Goal: Task Accomplishment & Management: Use online tool/utility

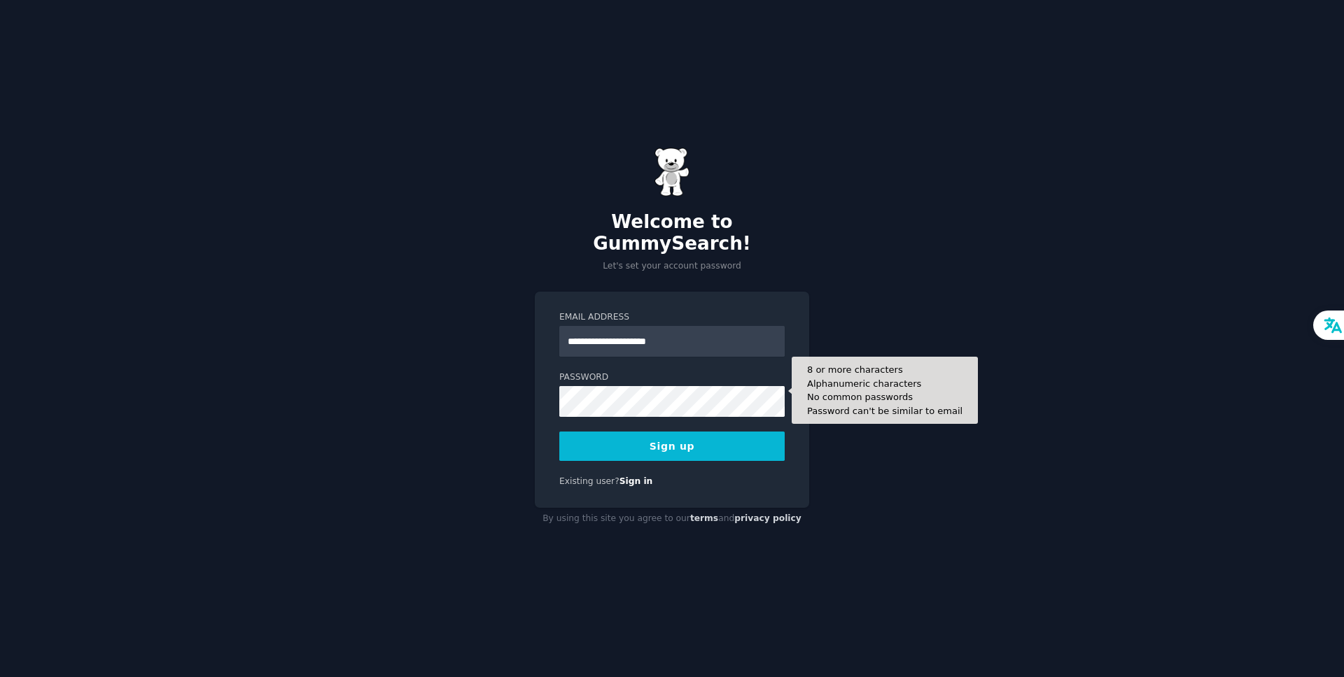
type input "**********"
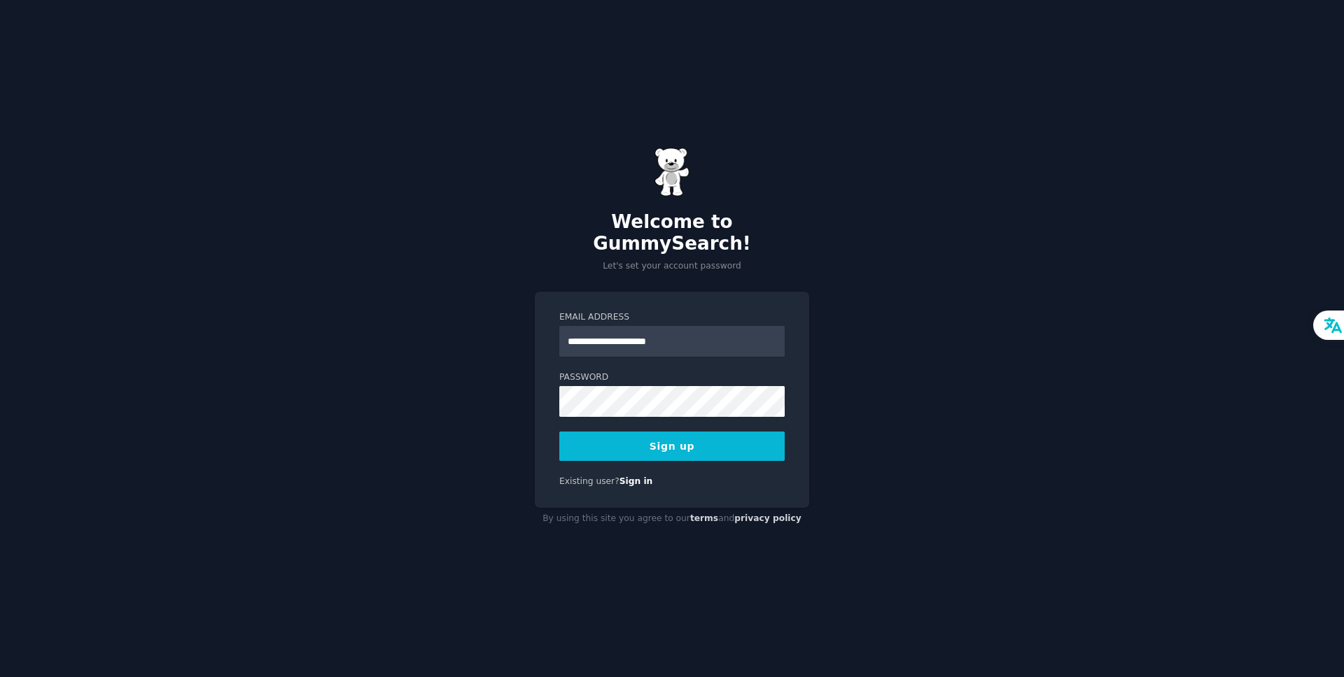
click at [577, 433] on button "Sign up" at bounding box center [671, 446] width 225 height 29
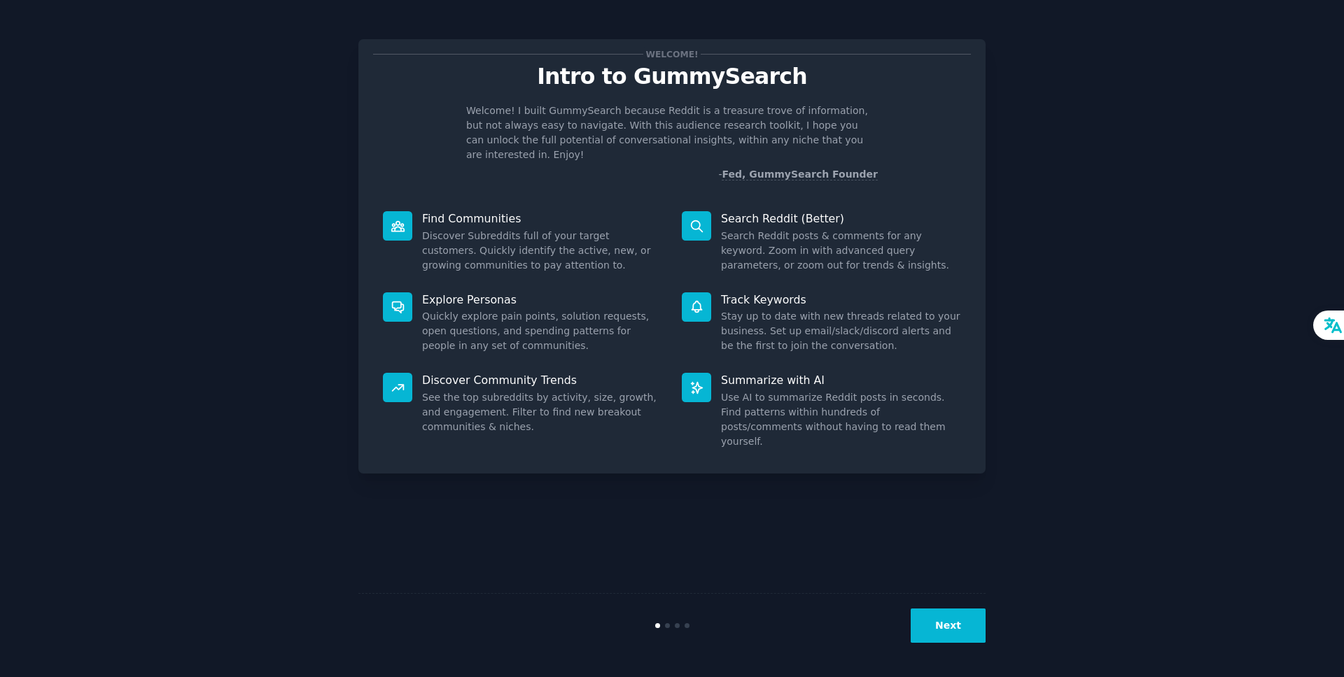
click at [954, 632] on button "Next" at bounding box center [947, 626] width 75 height 34
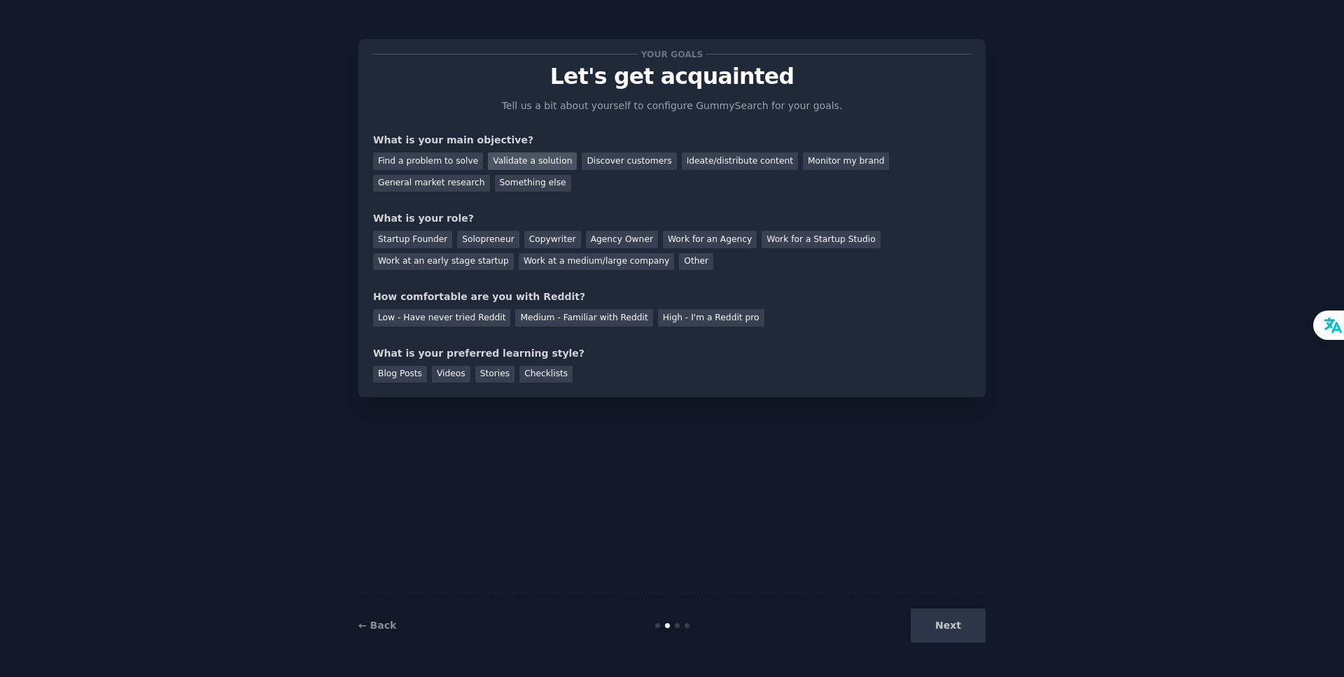
click at [521, 163] on div "Validate a solution" at bounding box center [532, 161] width 89 height 17
click at [425, 246] on div "Startup Founder" at bounding box center [412, 239] width 79 height 17
click at [549, 316] on div "Medium - Familiar with Reddit" at bounding box center [583, 317] width 137 height 17
click at [398, 379] on div "Blog Posts" at bounding box center [400, 374] width 54 height 17
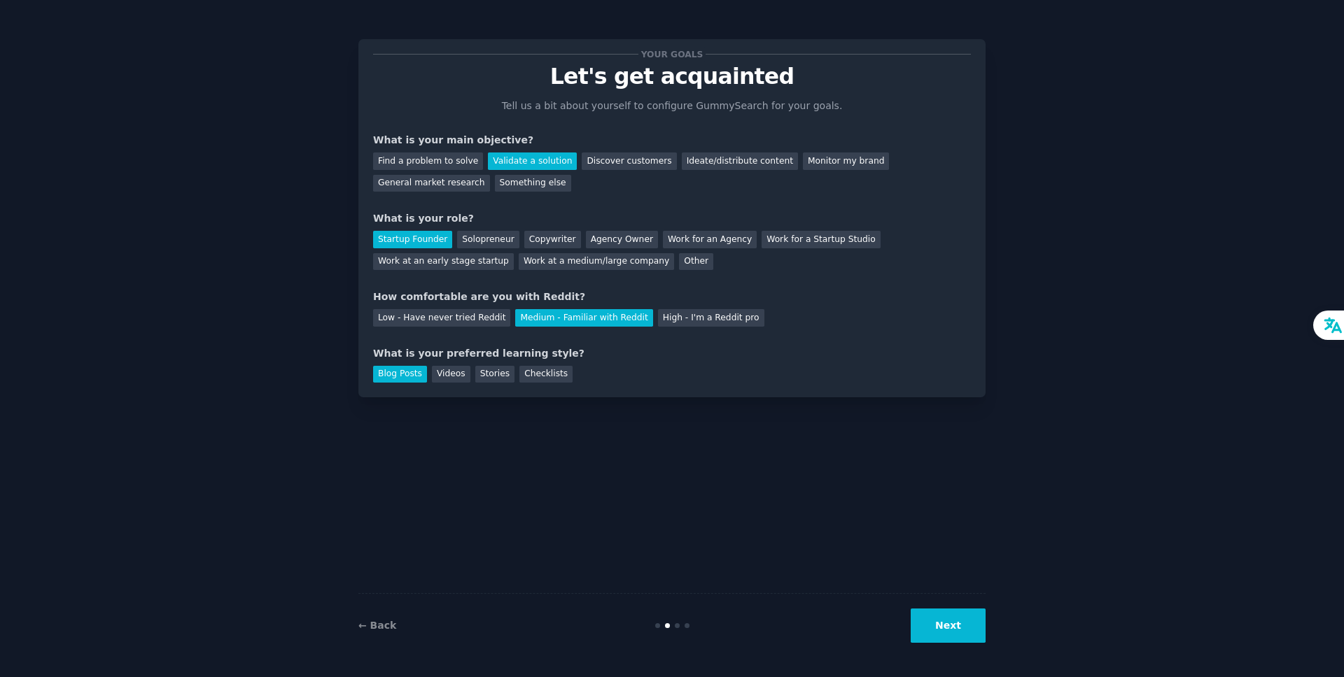
click at [922, 612] on button "Next" at bounding box center [947, 626] width 75 height 34
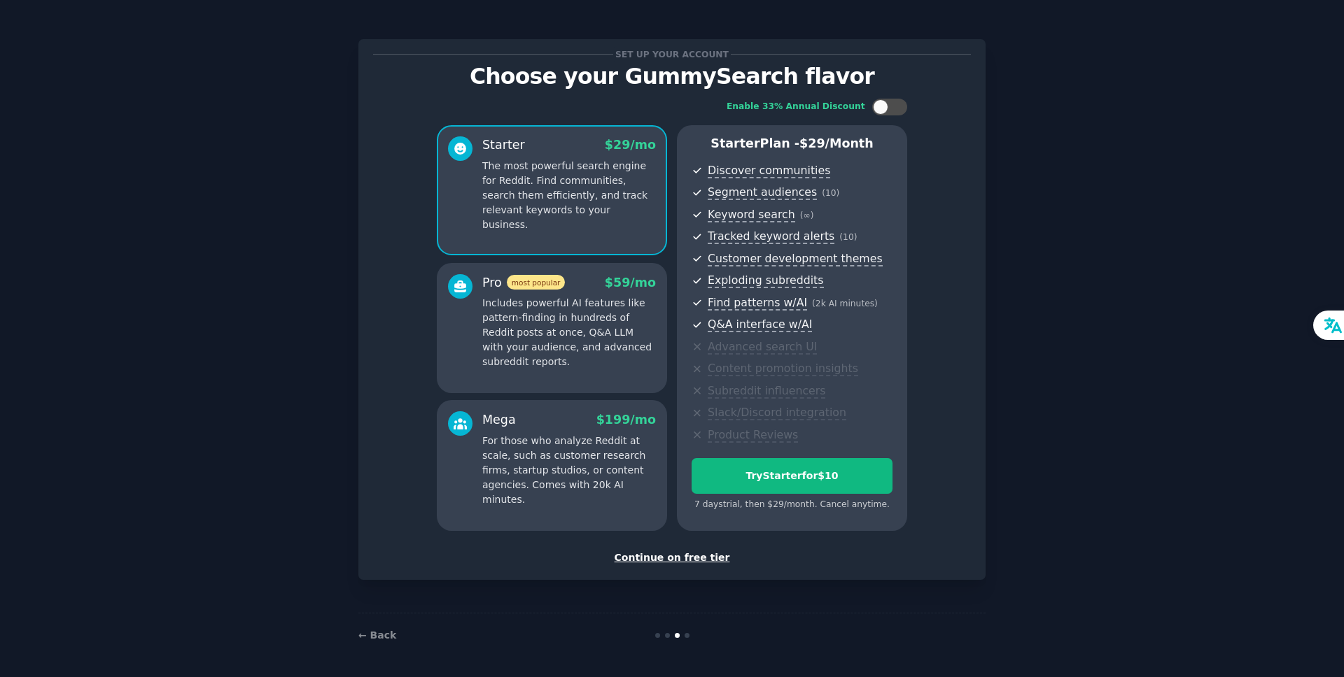
click at [651, 558] on div "Continue on free tier" at bounding box center [672, 558] width 598 height 15
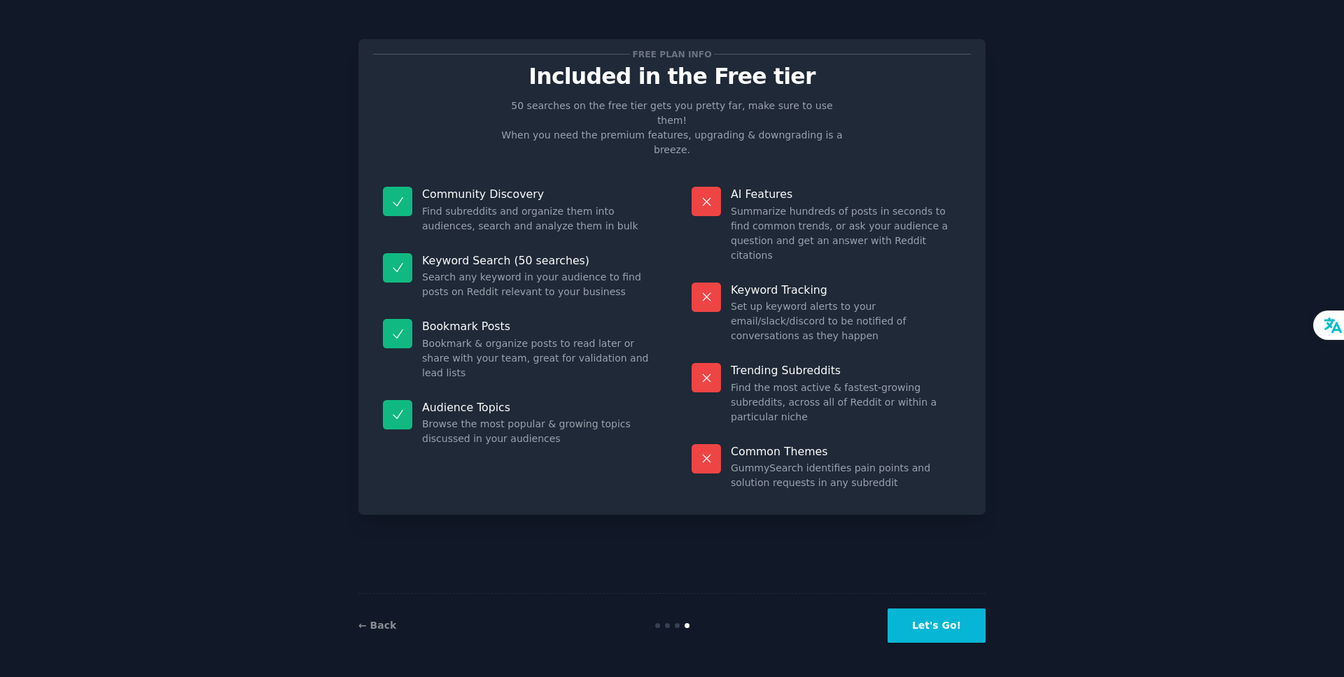
click at [943, 630] on button "Let's Go!" at bounding box center [936, 626] width 98 height 34
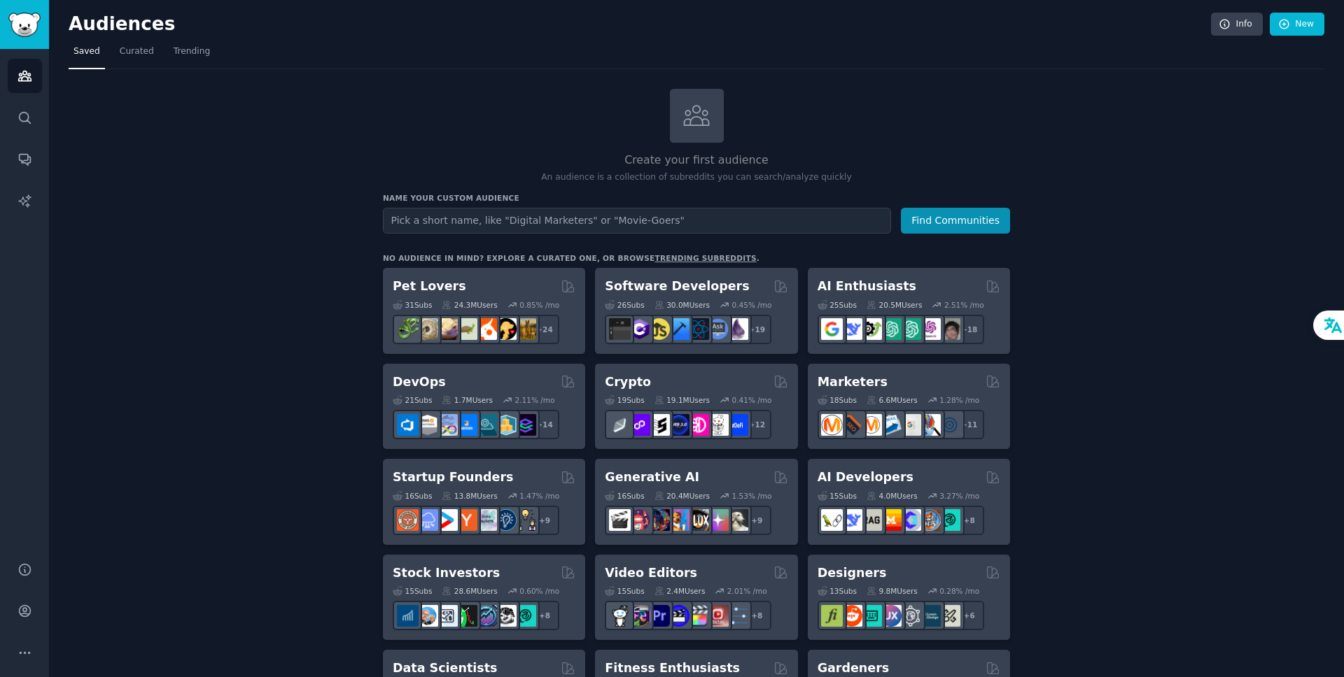
click at [587, 226] on input "text" at bounding box center [637, 221] width 508 height 26
type input "Financial Tracker"
click at [960, 230] on button "Find Communities" at bounding box center [955, 221] width 109 height 26
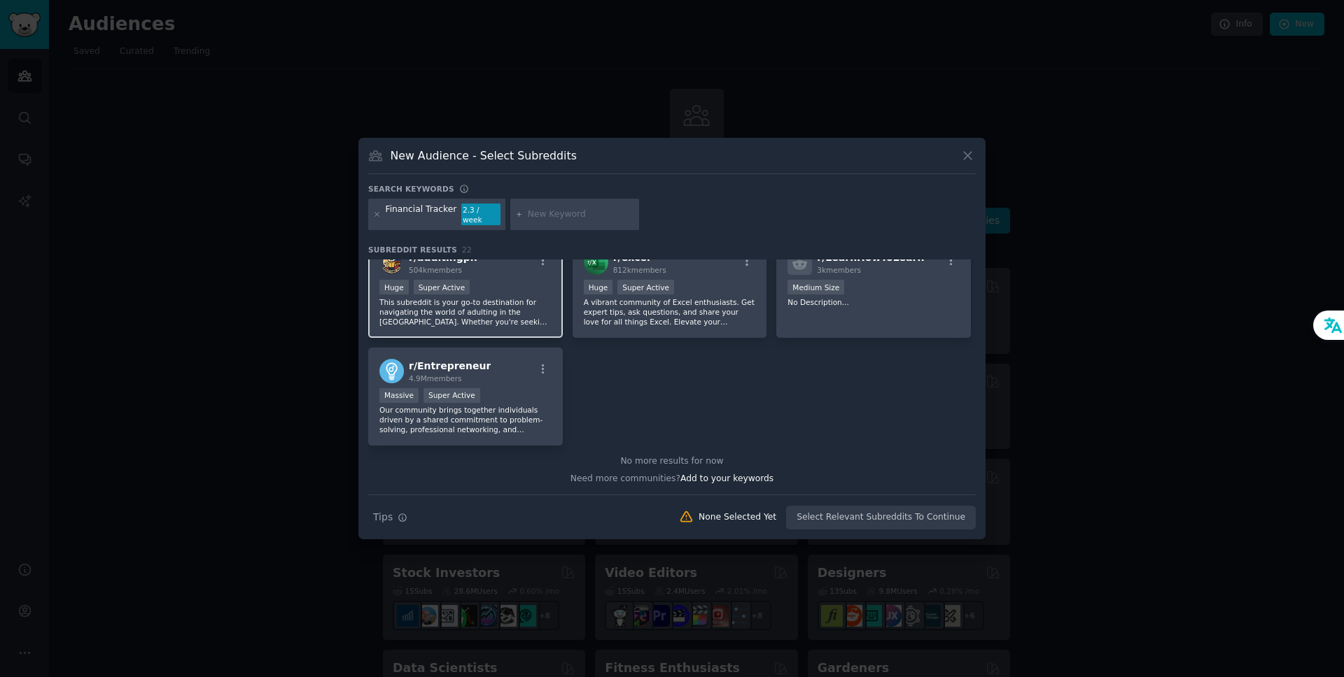
scroll to position [628, 0]
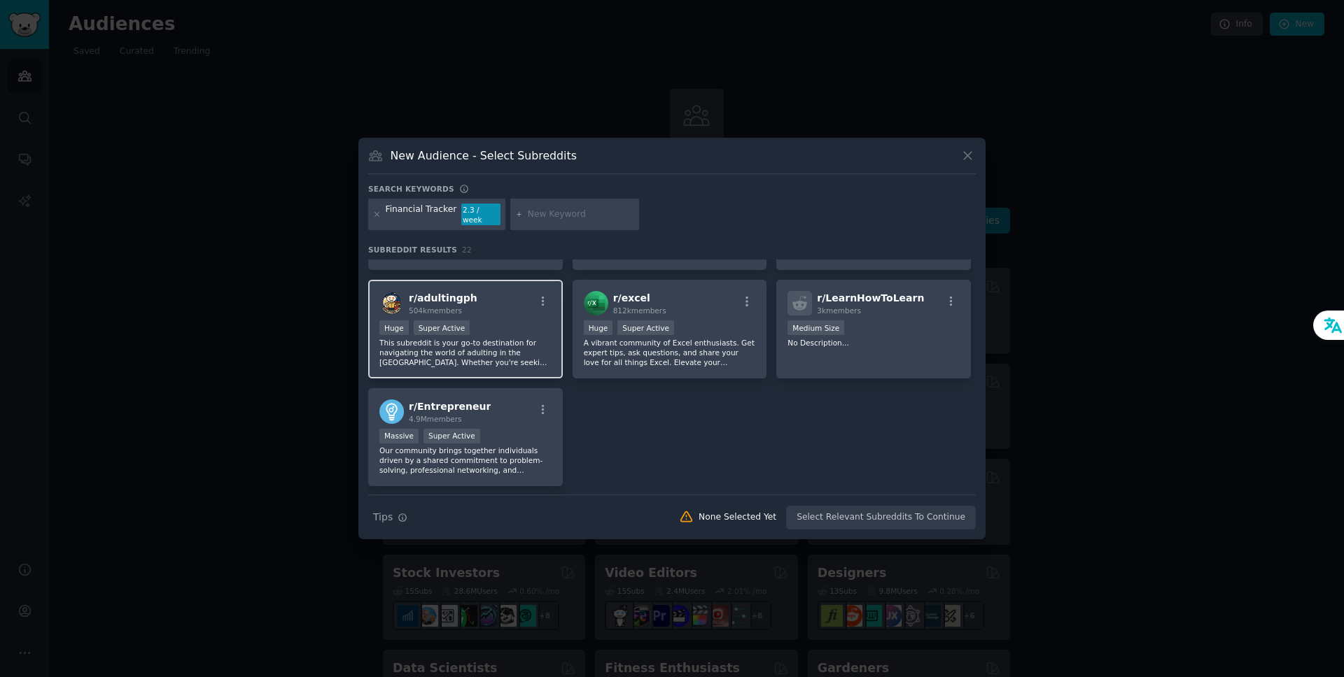
click at [436, 295] on span "r/ adultingph" at bounding box center [443, 297] width 69 height 11
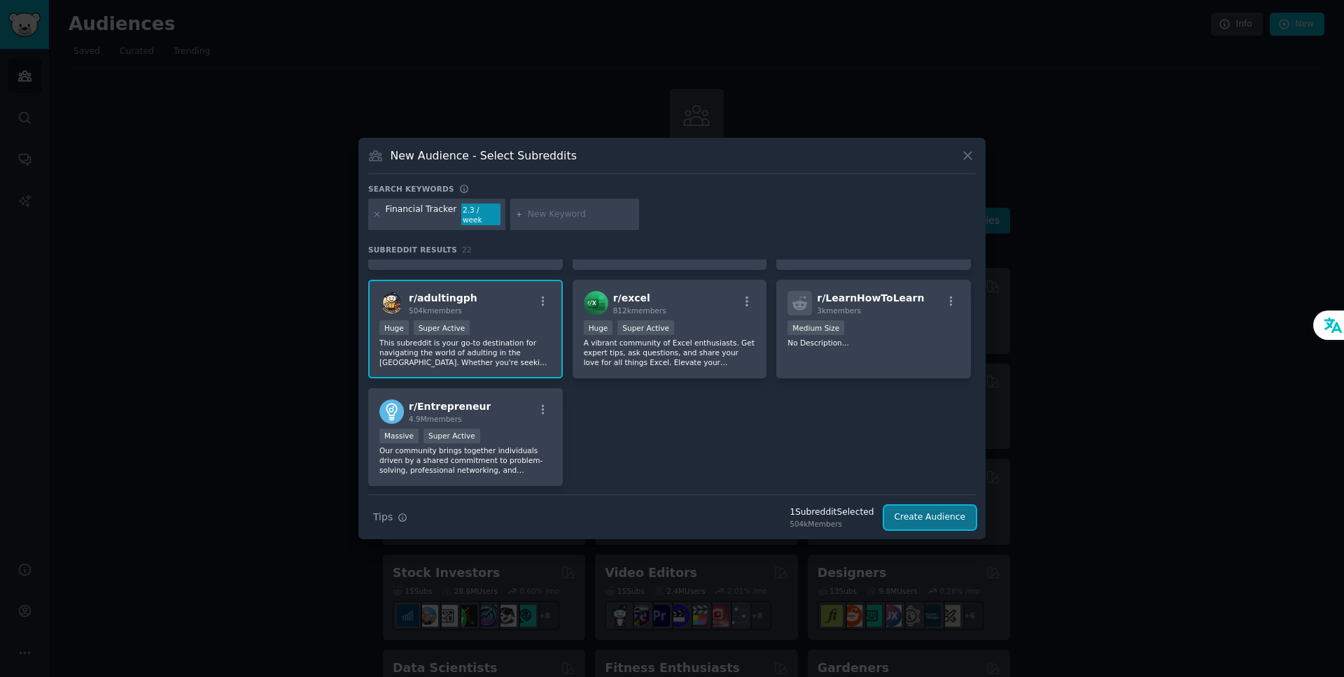
click at [938, 517] on button "Create Audience" at bounding box center [930, 518] width 92 height 24
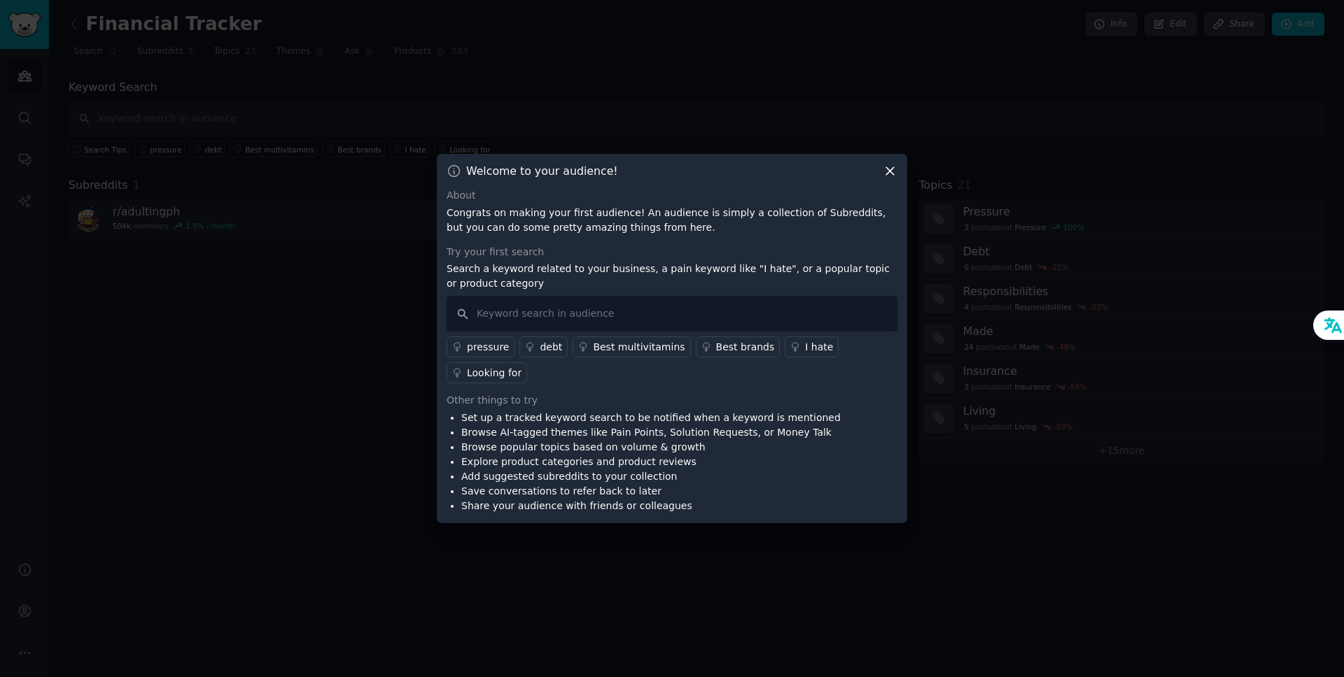
click at [544, 344] on div "debt" at bounding box center [551, 347] width 22 height 15
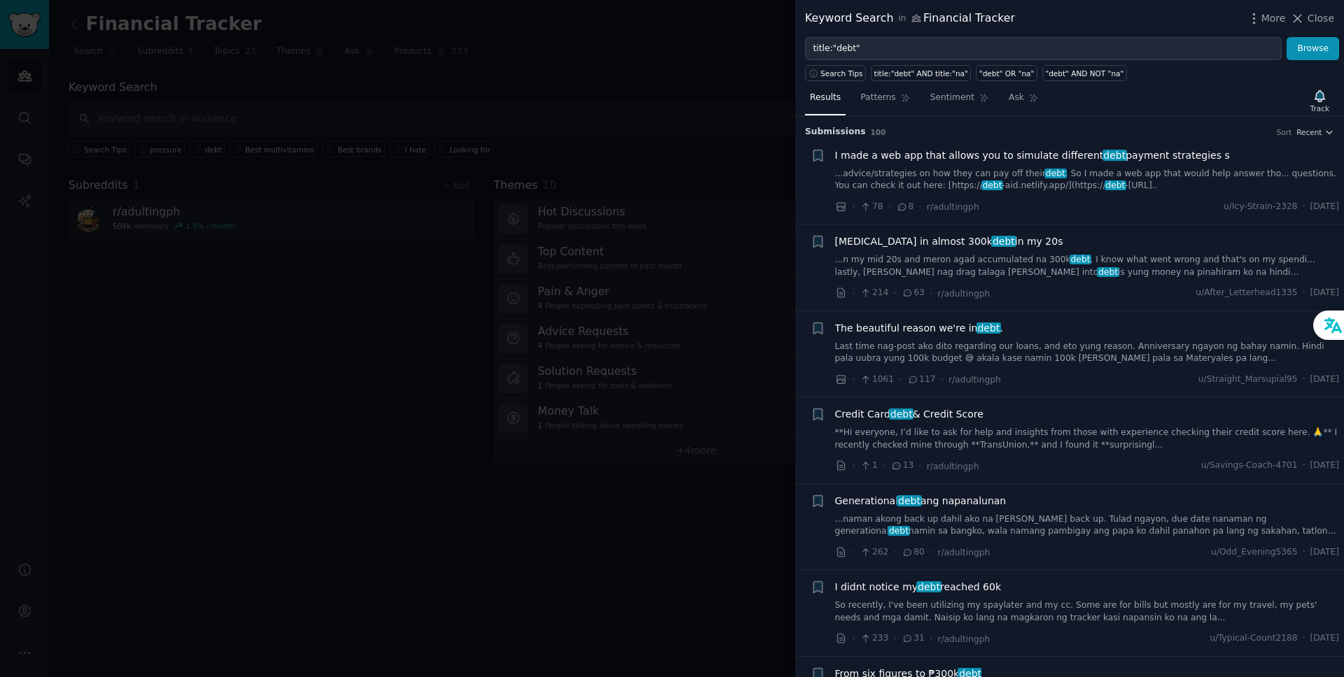
click at [940, 160] on span "I made a web app that allows you to simulate different debt payment strategies s" at bounding box center [1032, 155] width 395 height 15
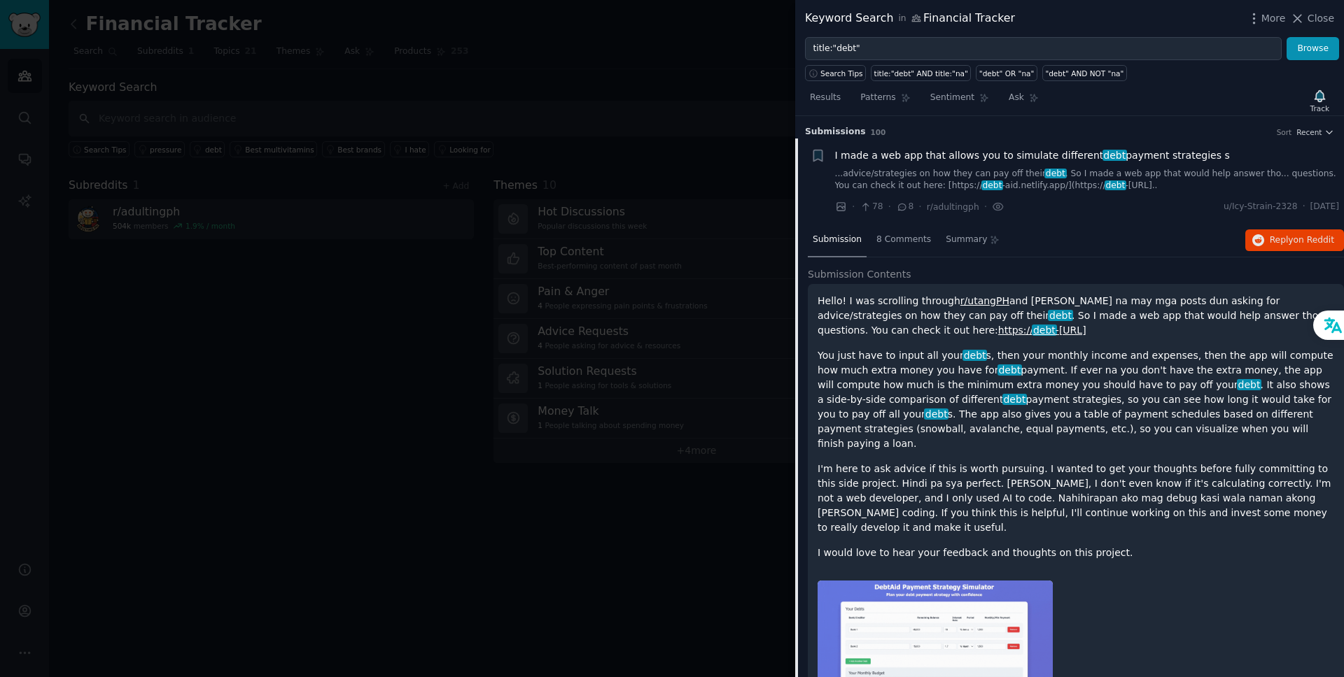
scroll to position [22, 0]
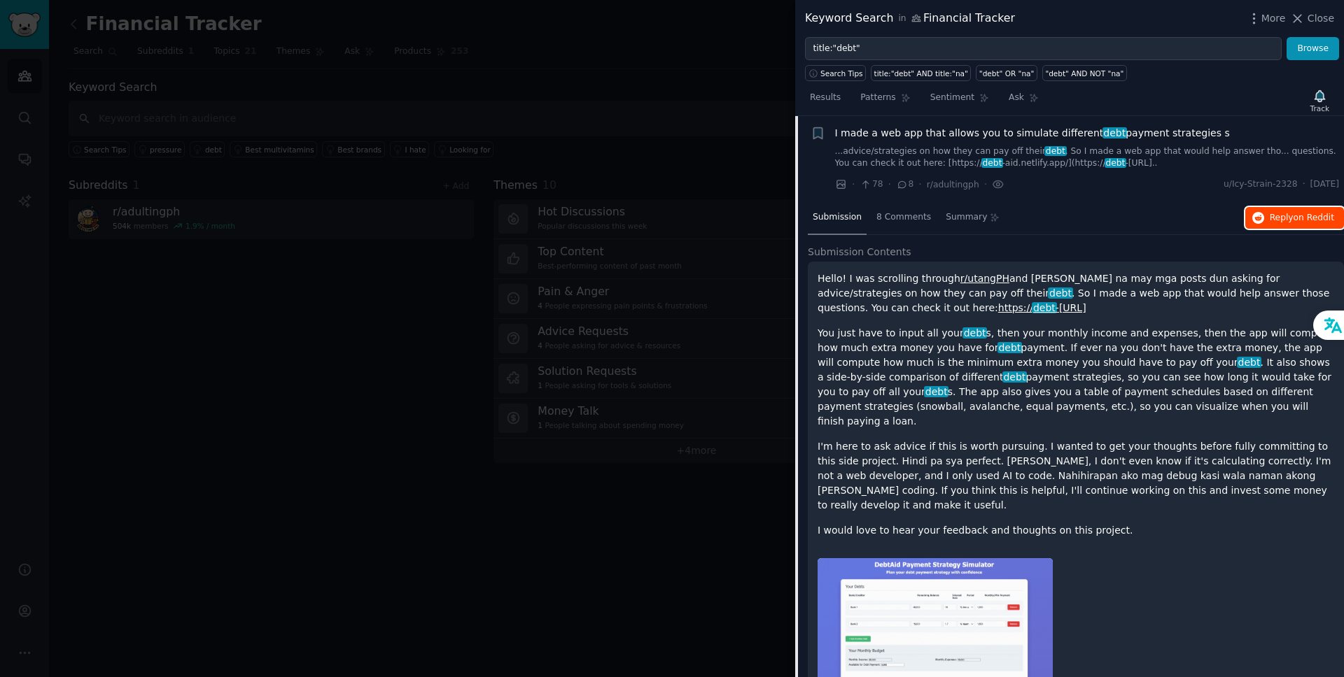
click at [1283, 220] on span "Reply on Reddit" at bounding box center [1301, 218] width 64 height 13
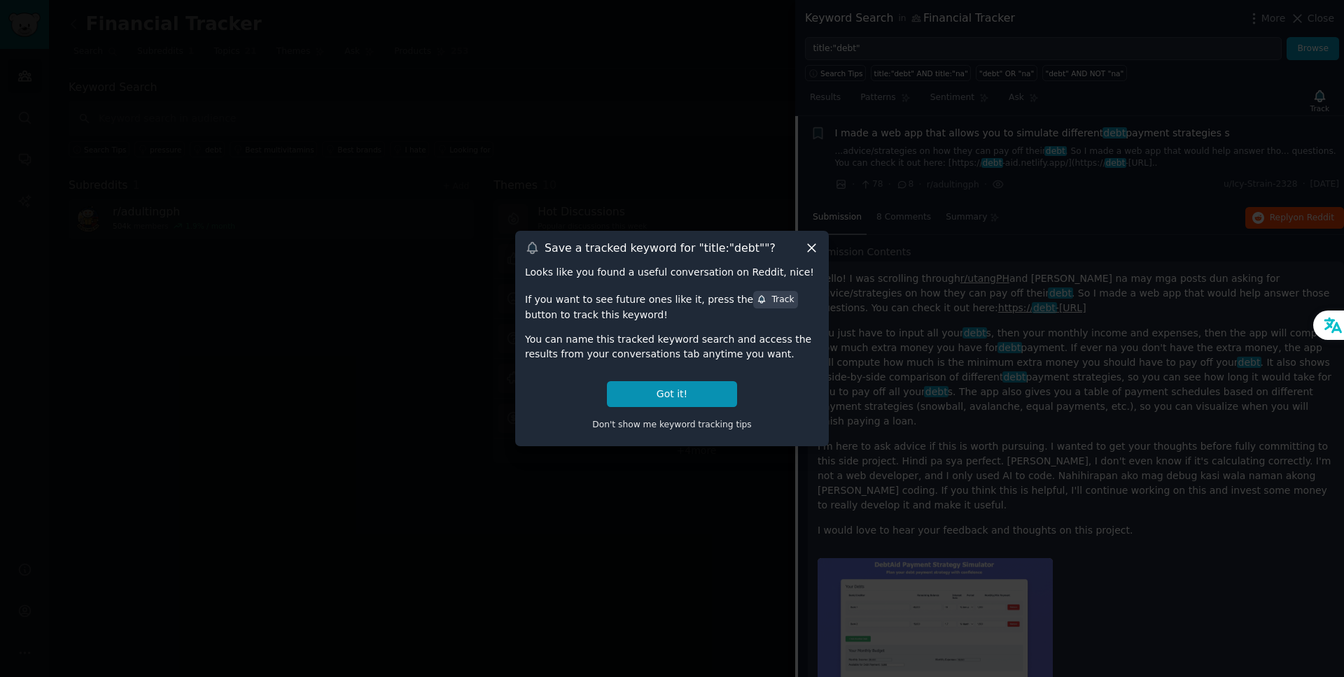
click at [810, 247] on icon at bounding box center [812, 249] width 8 height 8
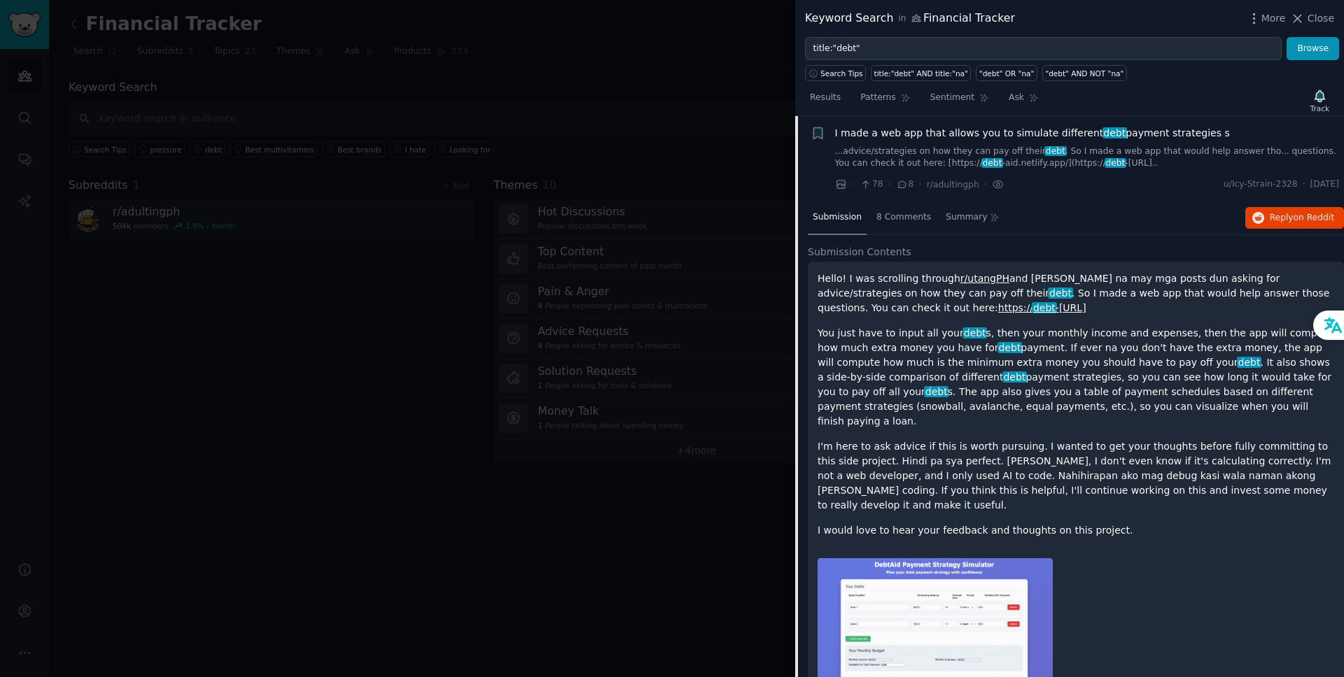
click at [705, 284] on div at bounding box center [672, 338] width 1344 height 677
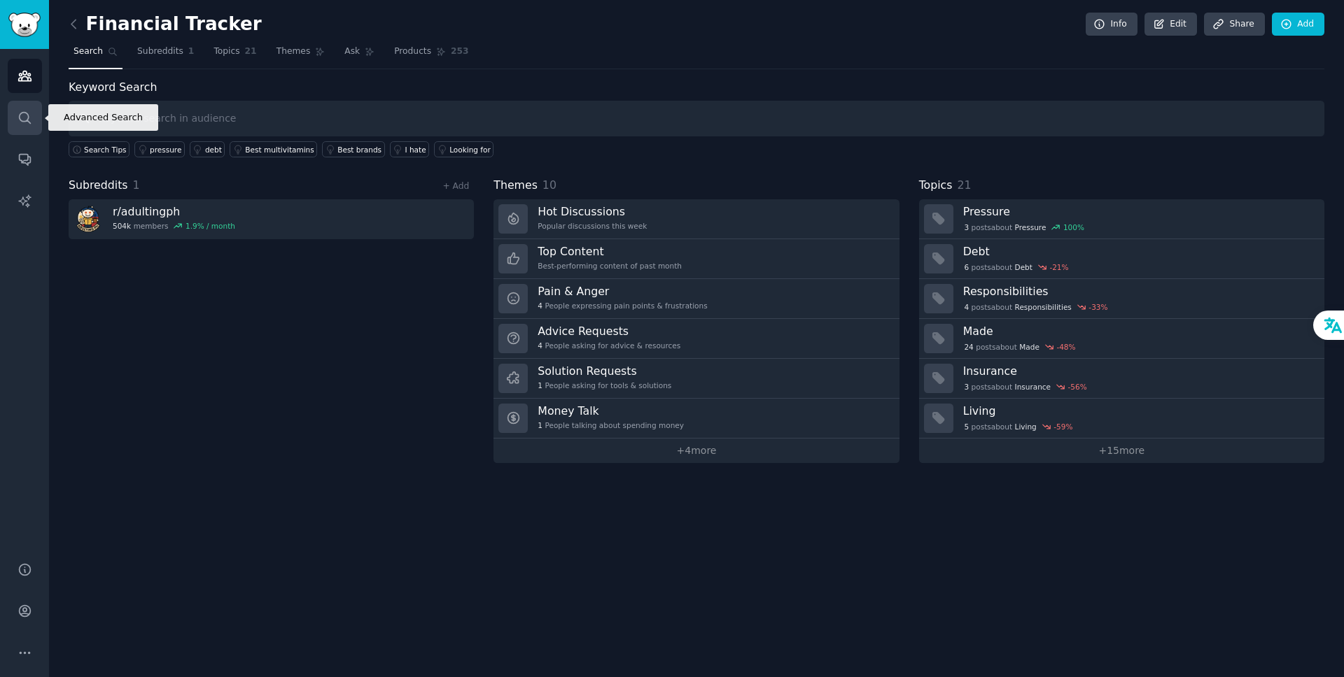
click at [28, 118] on icon "Sidebar" at bounding box center [24, 117] width 11 height 11
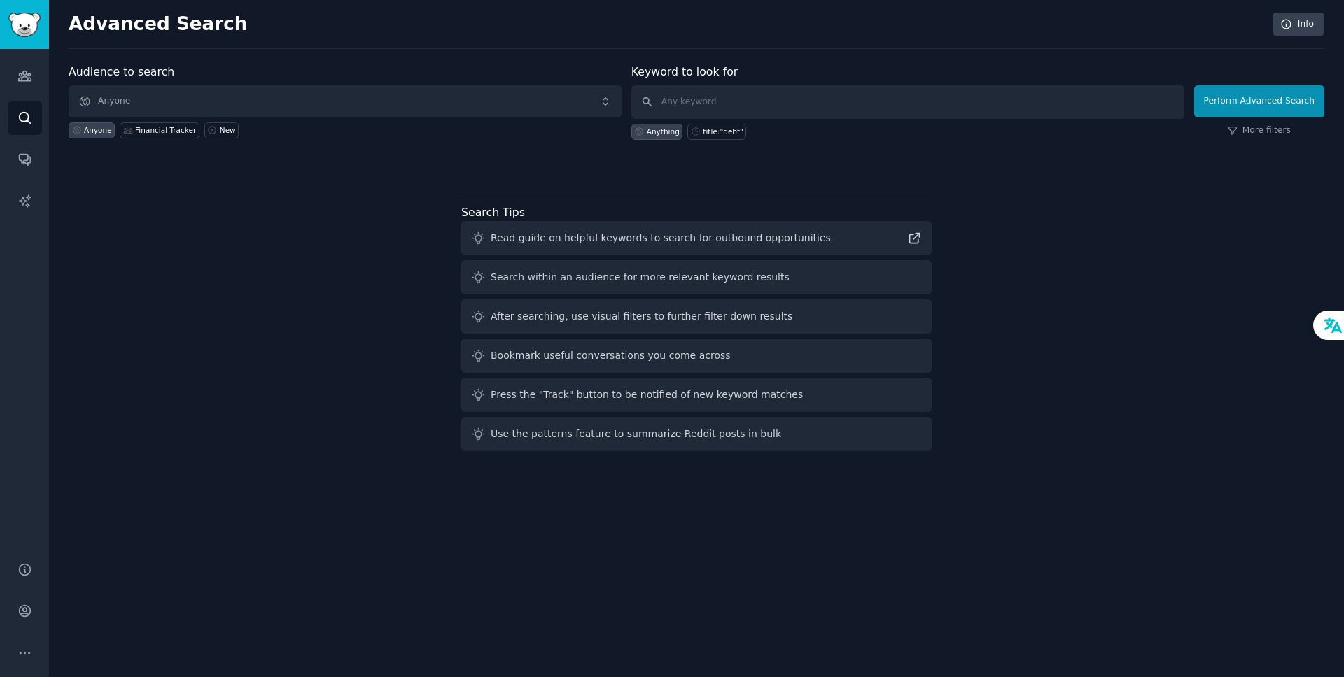
click at [262, 196] on div "Audience to search Anyone Anyone Financial Tracker New Keyword to look for Anyt…" at bounding box center [696, 260] width 1255 height 393
click at [136, 129] on div "Financial Tracker" at bounding box center [165, 130] width 61 height 10
click at [29, 72] on icon "Sidebar" at bounding box center [24, 76] width 15 height 15
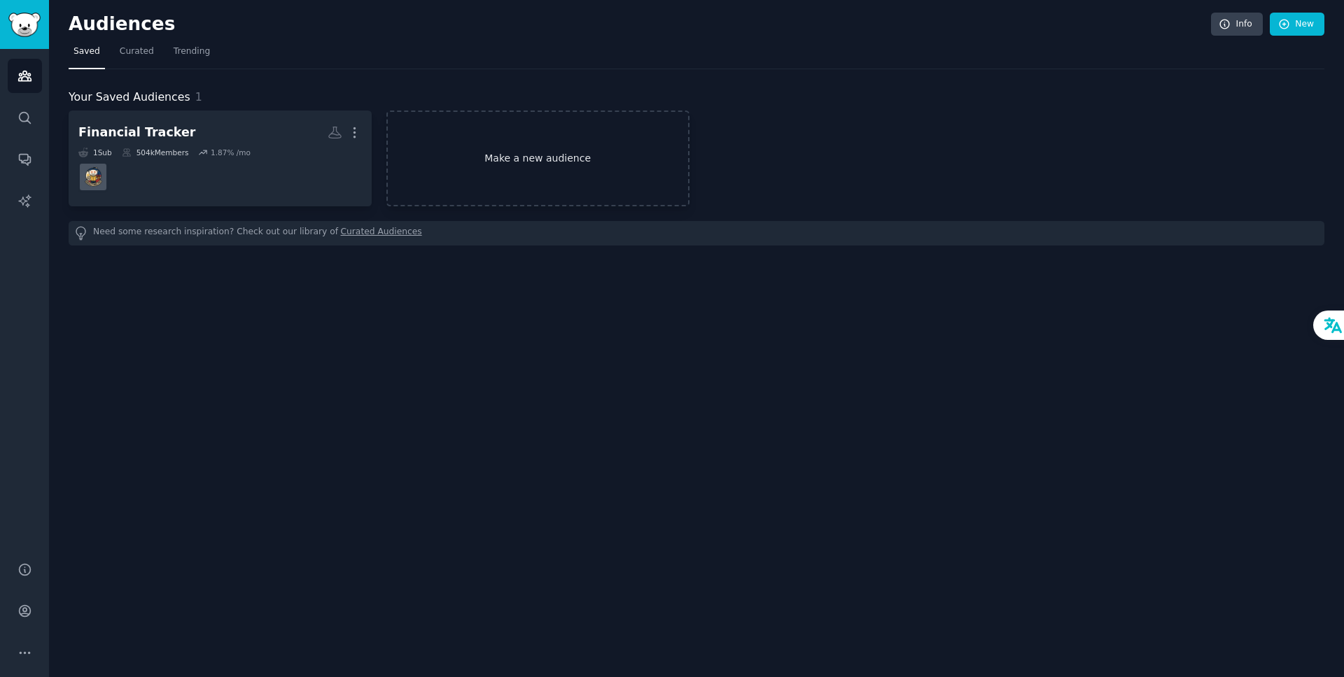
click at [516, 169] on link "Make a new audience" at bounding box center [537, 159] width 303 height 96
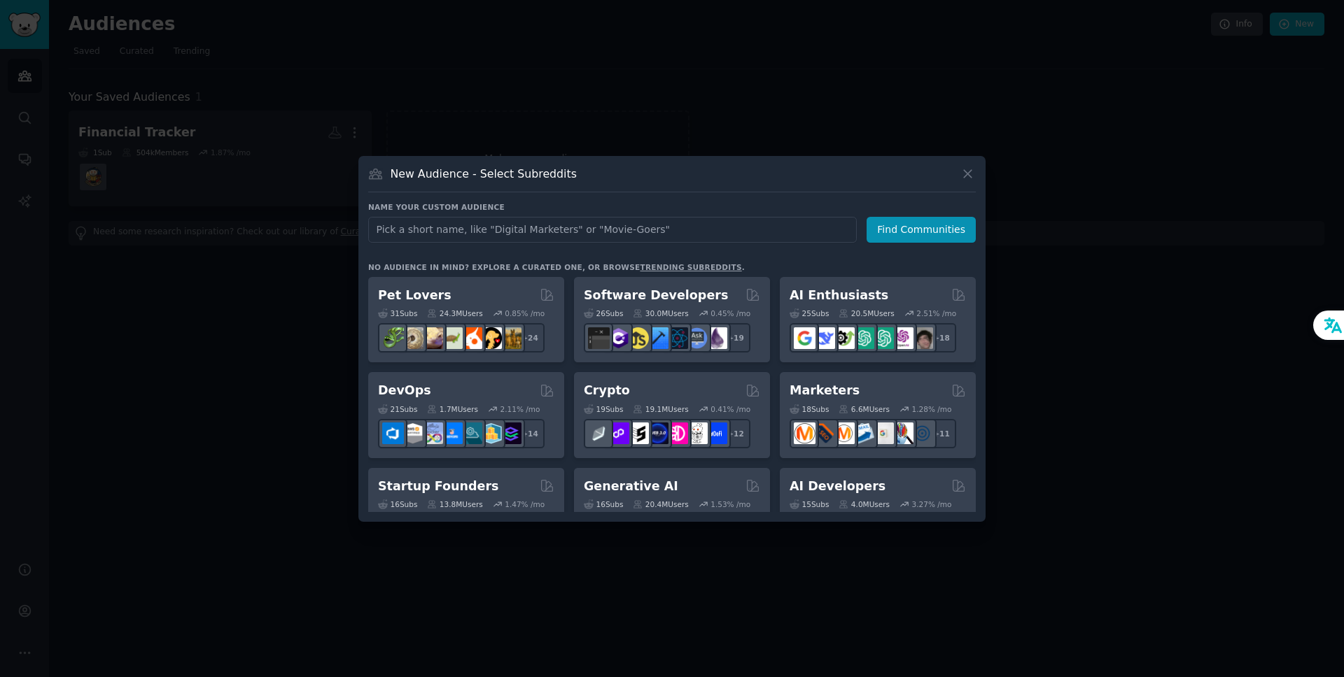
click at [507, 226] on input "text" at bounding box center [612, 230] width 488 height 26
type input "Wealth management"
click at [887, 230] on button "Find Communities" at bounding box center [920, 230] width 109 height 26
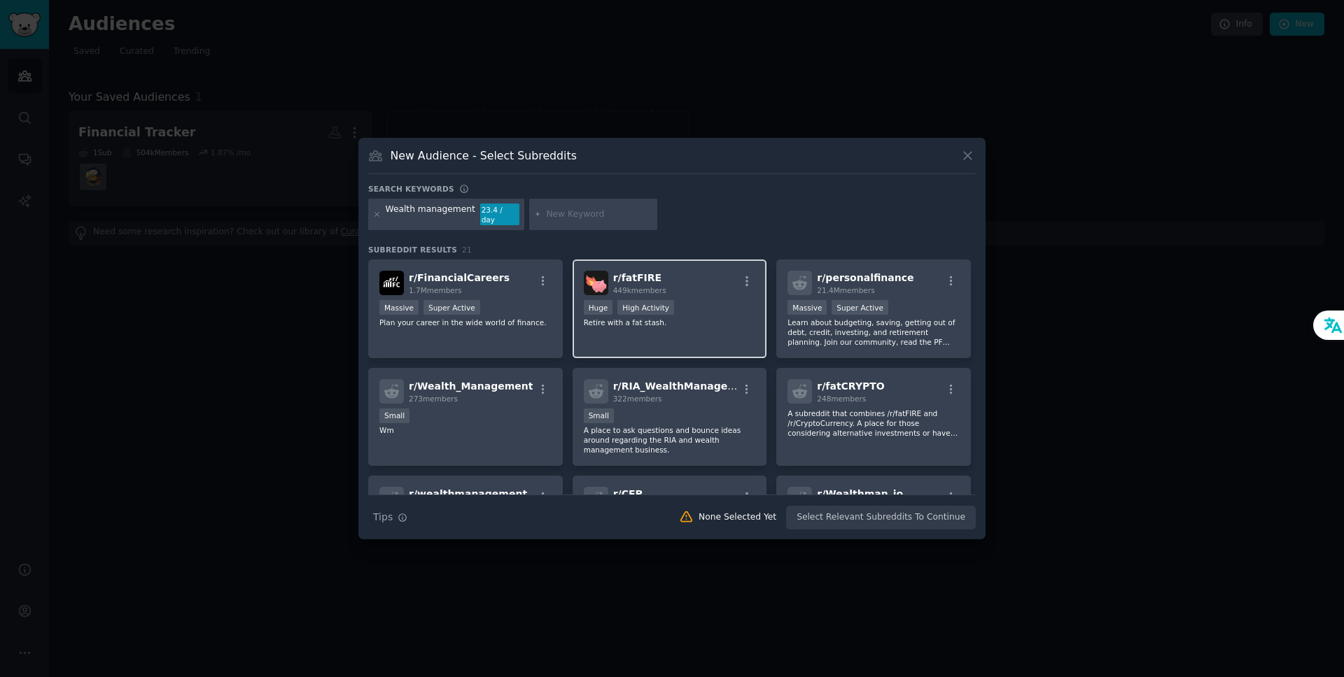
click at [633, 274] on span "r/ fatFIRE" at bounding box center [637, 277] width 48 height 11
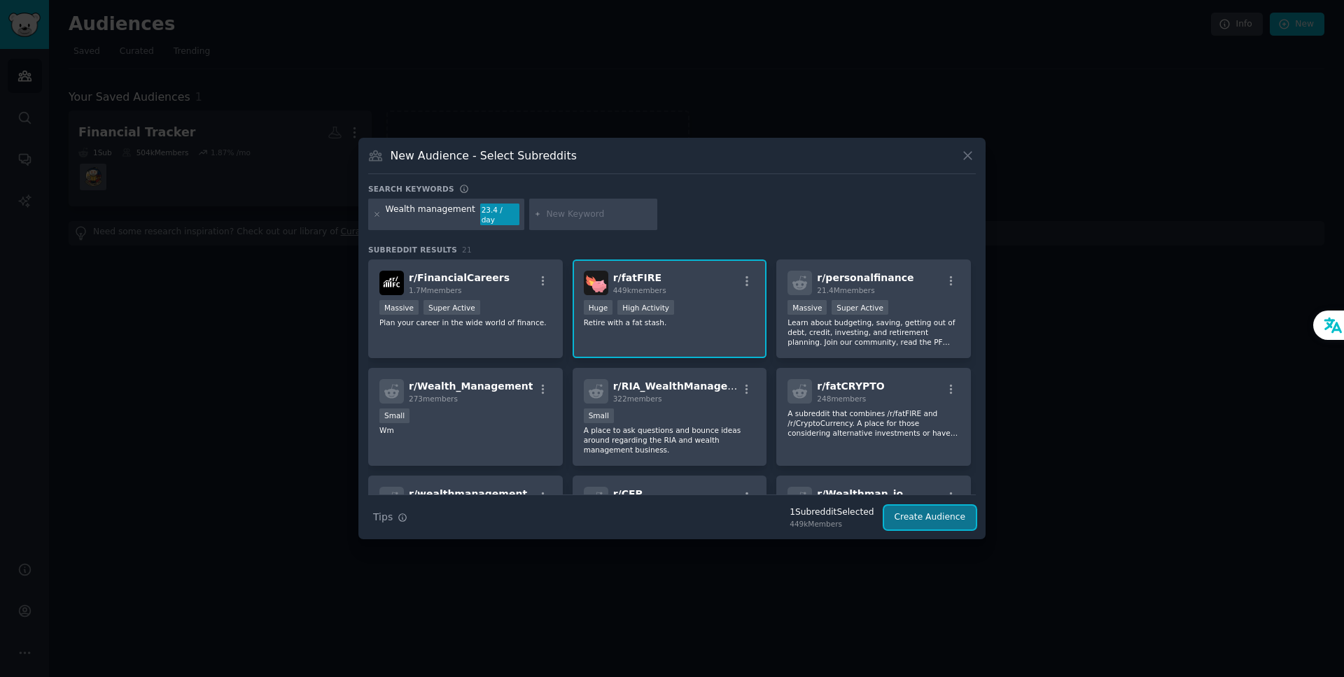
click at [927, 509] on button "Create Audience" at bounding box center [930, 518] width 92 height 24
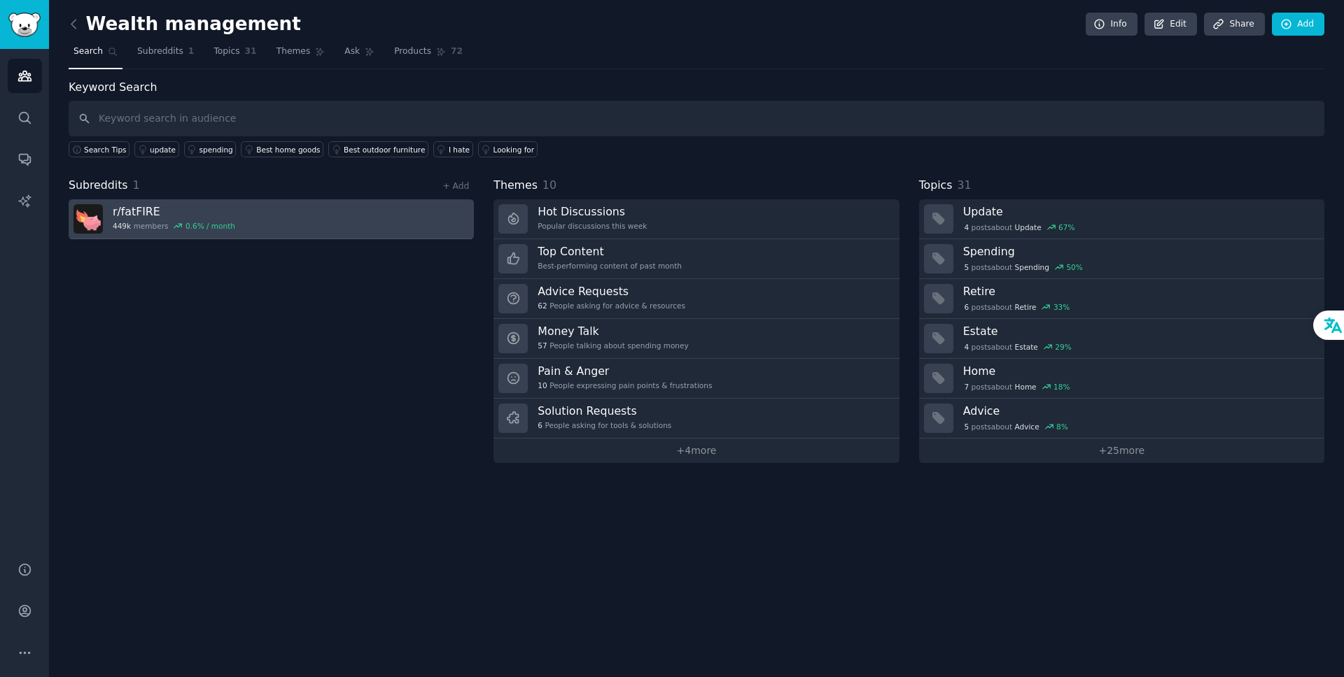
click at [348, 223] on link "r/ fatFIRE 449k members 0.6 % / month" at bounding box center [271, 219] width 405 height 40
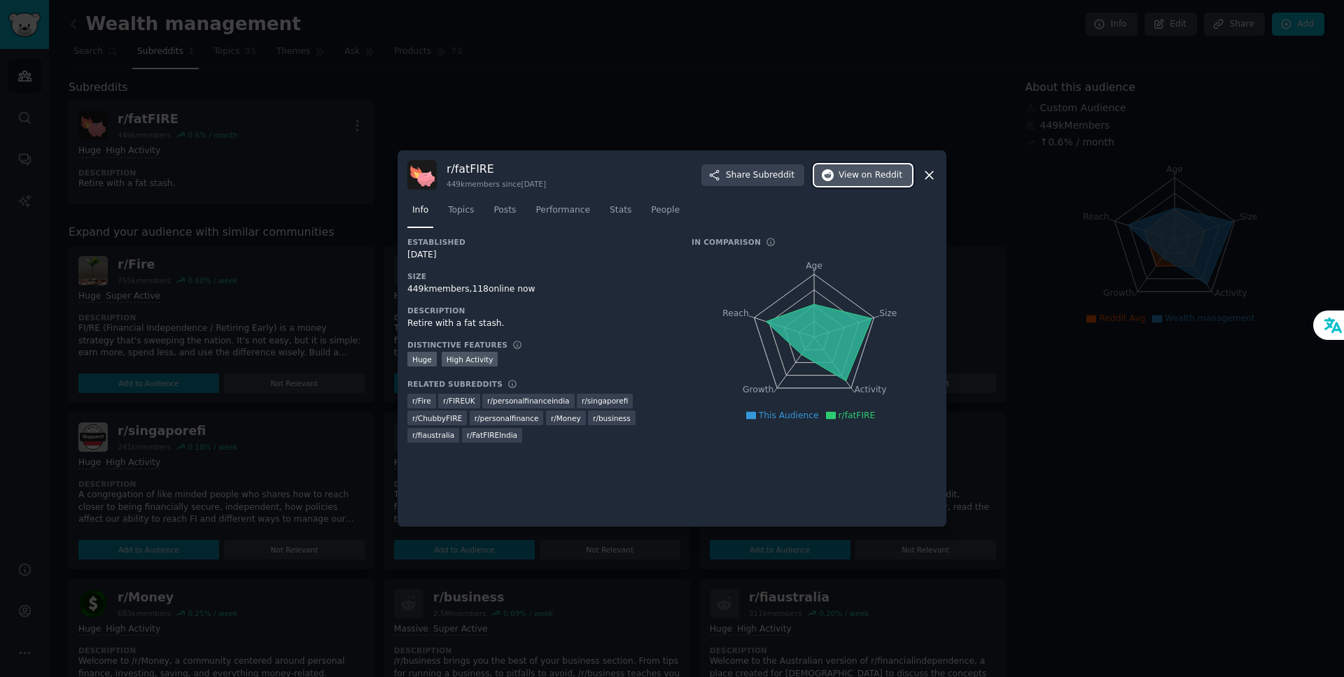
click at [841, 183] on button "View on Reddit" at bounding box center [863, 175] width 98 height 22
